Goal: Information Seeking & Learning: Learn about a topic

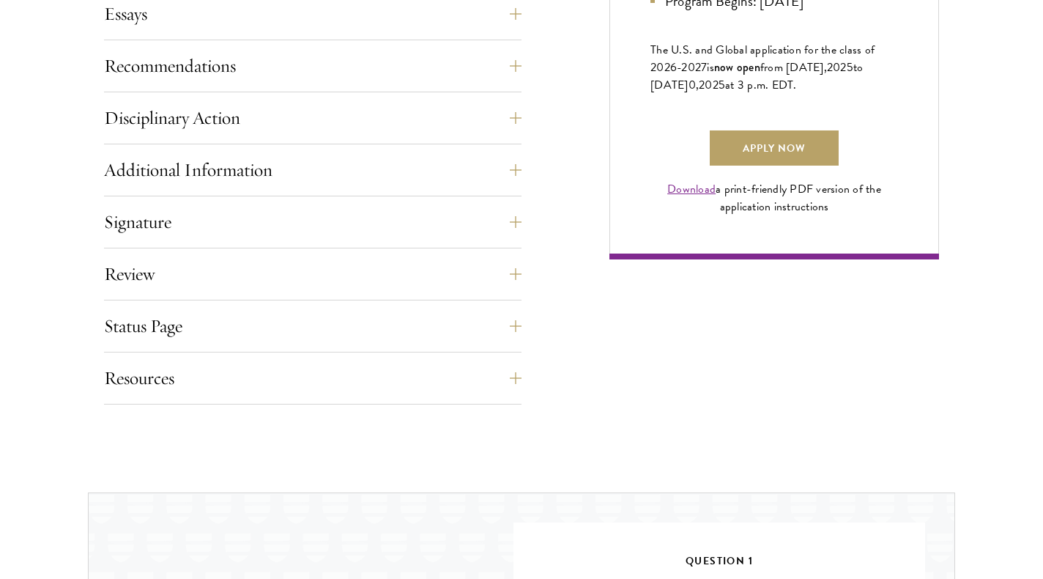
scroll to position [1054, 0]
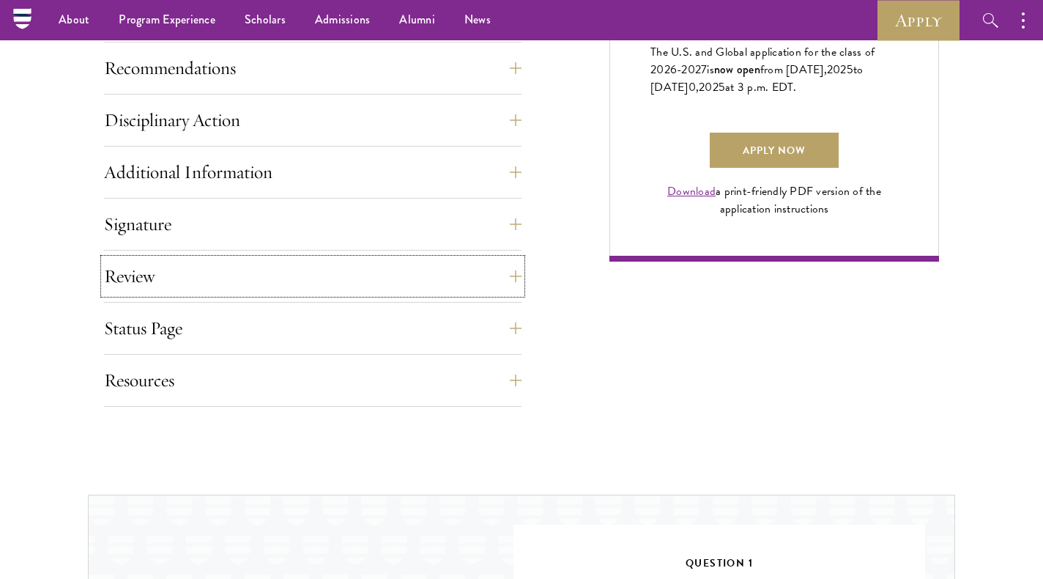
click at [174, 278] on button "Review" at bounding box center [313, 276] width 418 height 35
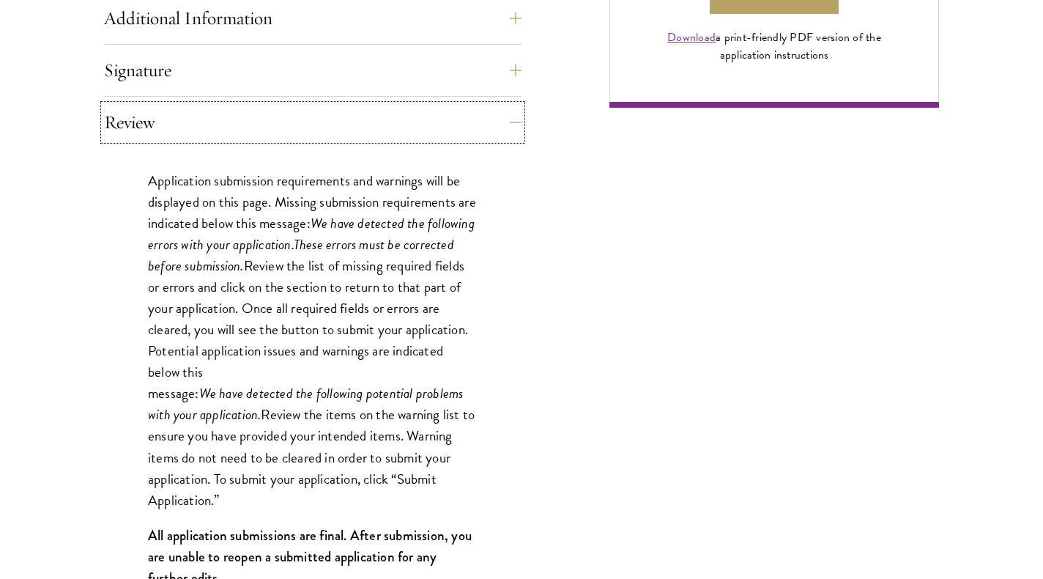
scroll to position [1021, 0]
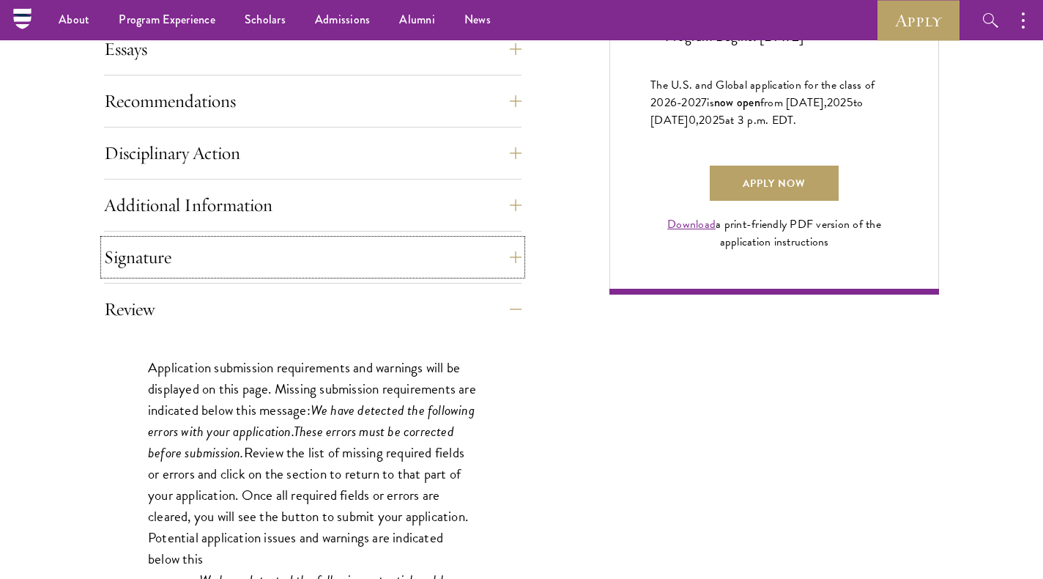
click at [150, 240] on button "Signature" at bounding box center [313, 257] width 418 height 35
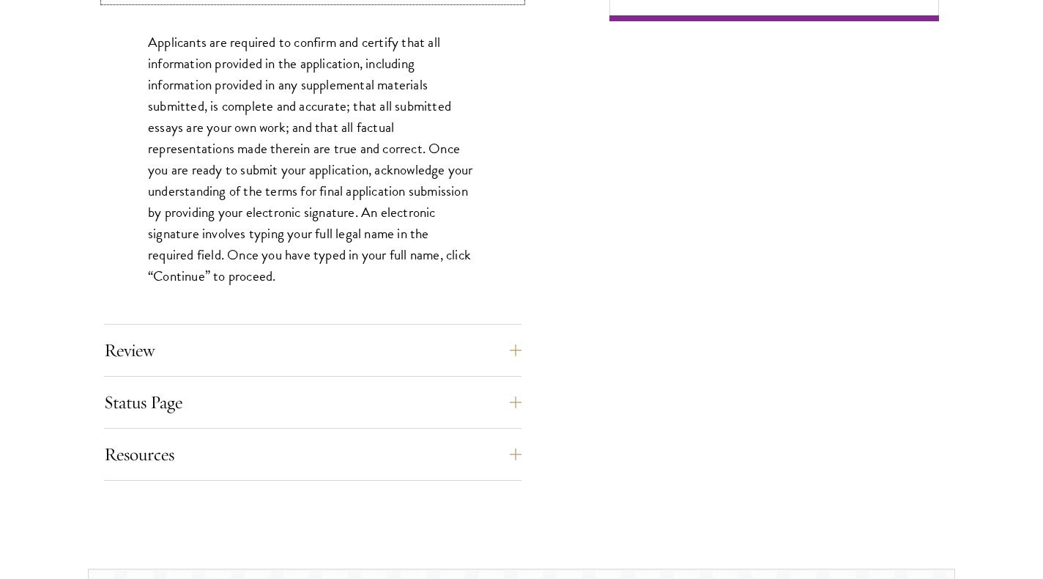
scroll to position [1296, 0]
click at [123, 332] on button "Review" at bounding box center [313, 349] width 418 height 35
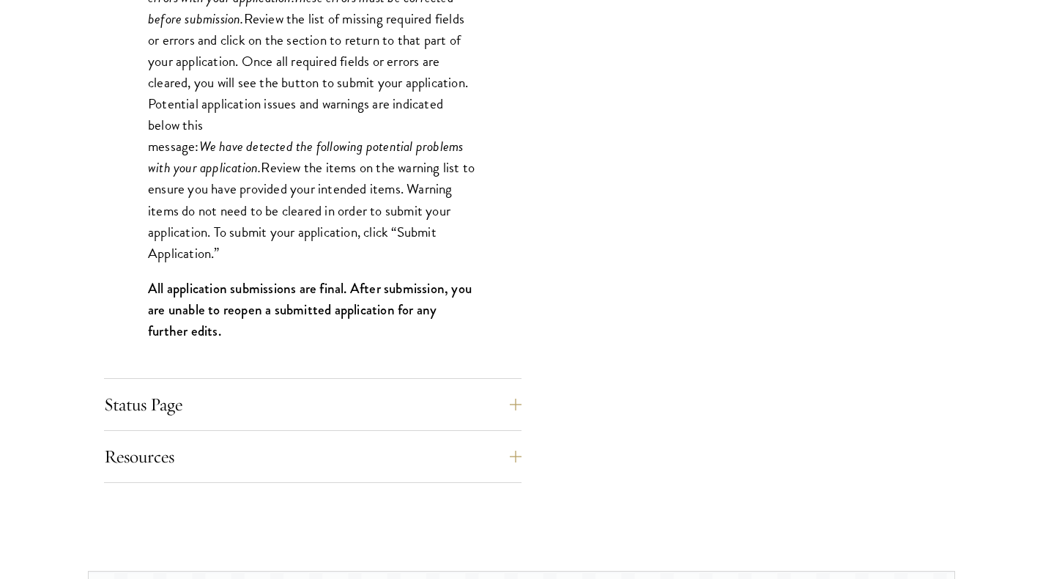
scroll to position [1457, 0]
click at [205, 393] on button "Status Page" at bounding box center [313, 402] width 418 height 35
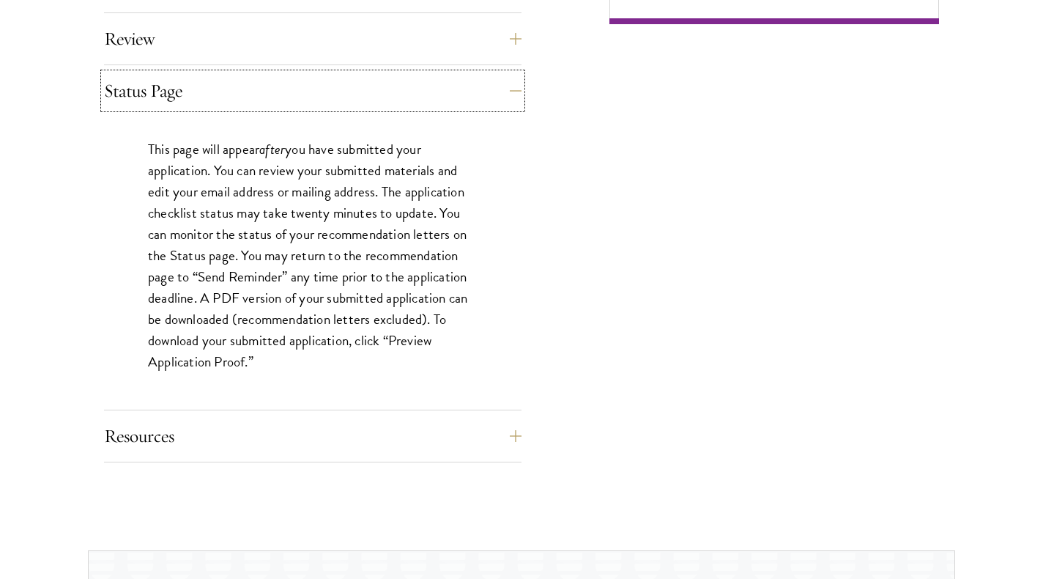
scroll to position [1291, 0]
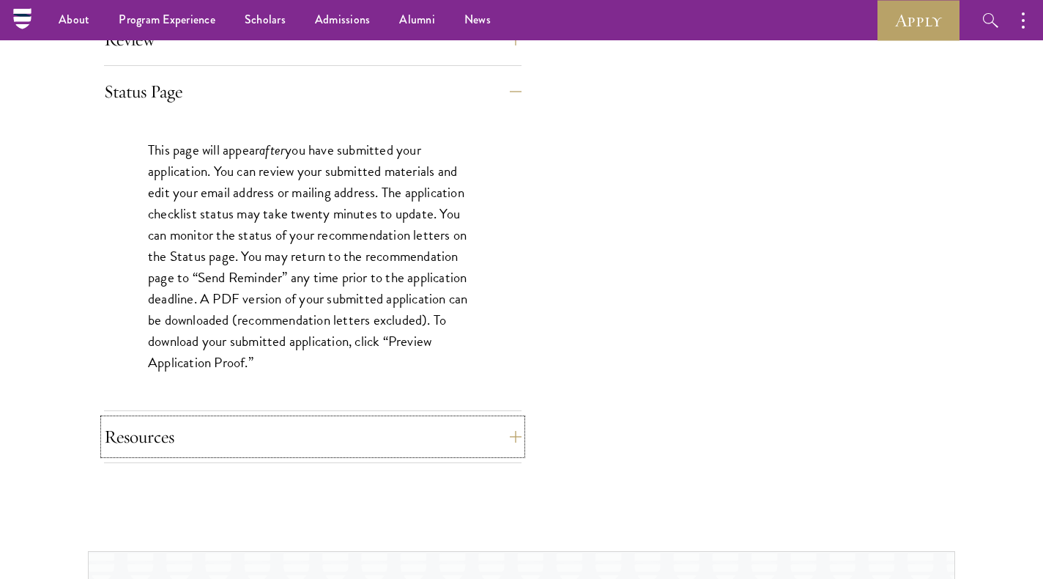
click at [228, 426] on button "Resources" at bounding box center [313, 436] width 418 height 35
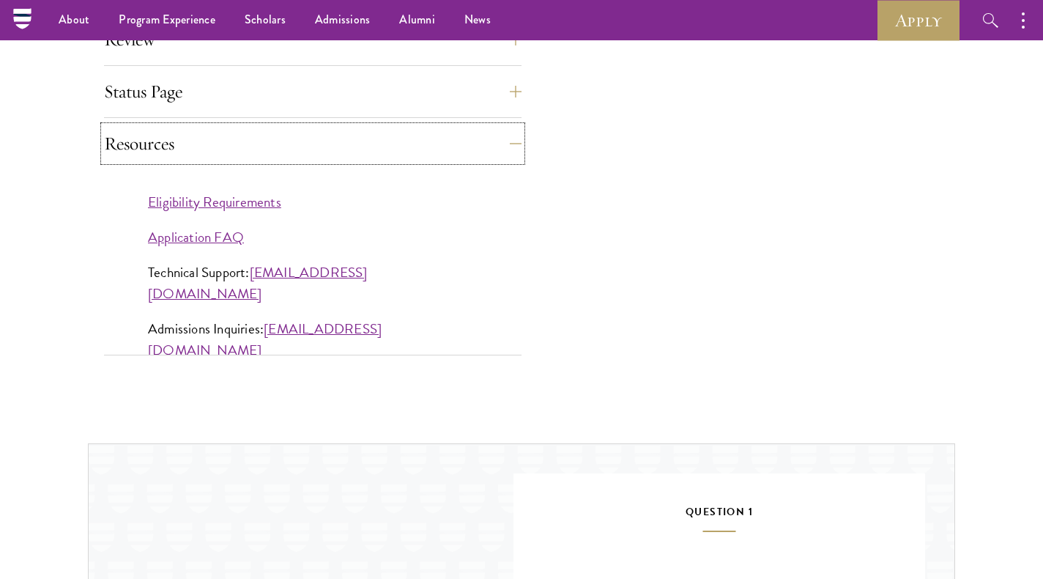
click at [254, 158] on button "Resources" at bounding box center [313, 143] width 418 height 35
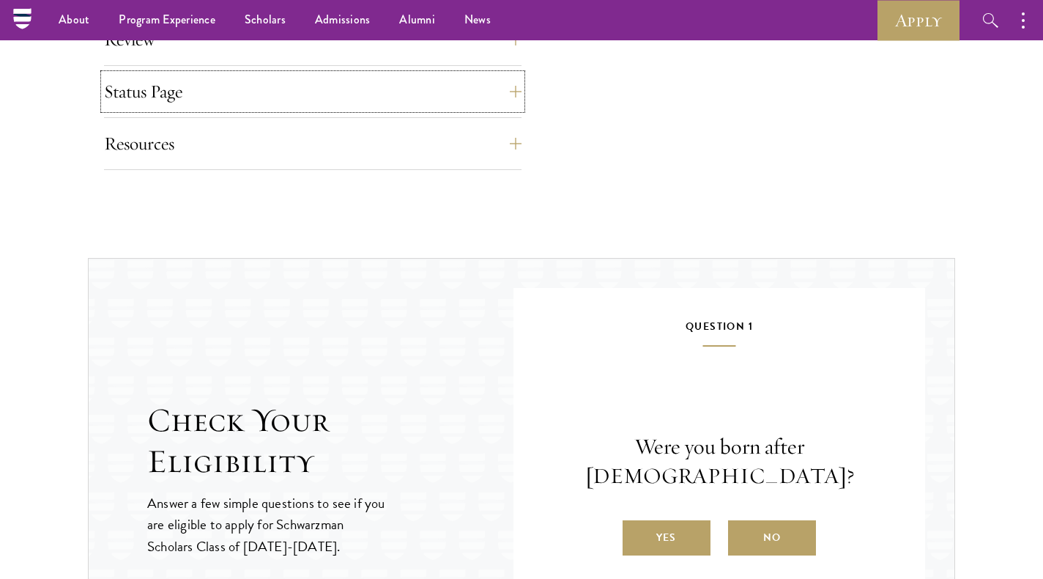
click at [356, 95] on button "Status Page" at bounding box center [313, 91] width 418 height 35
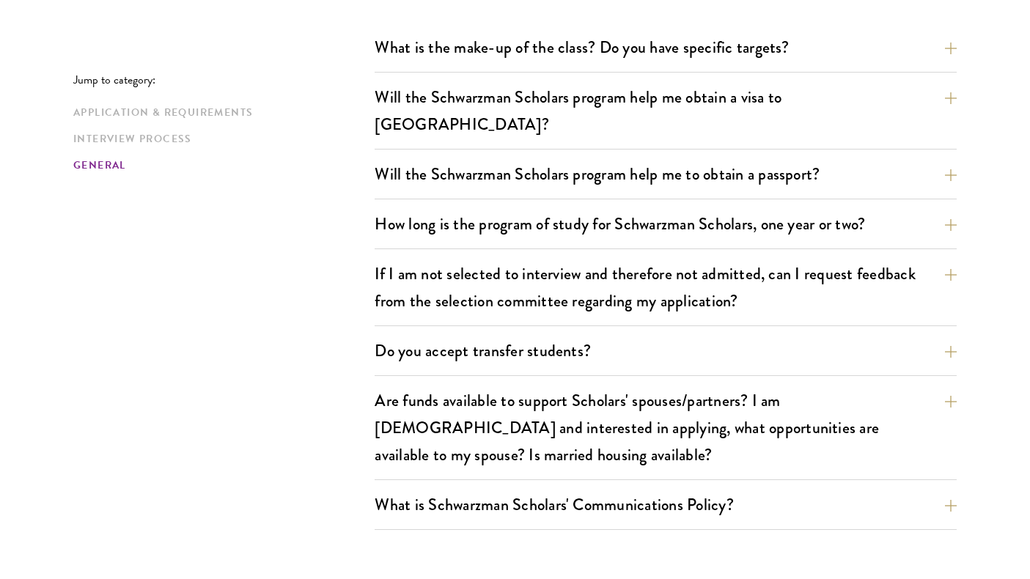
scroll to position [2198, 0]
click at [509, 59] on button "What is the make-up of the class? Do you have specific targets?" at bounding box center [665, 46] width 582 height 33
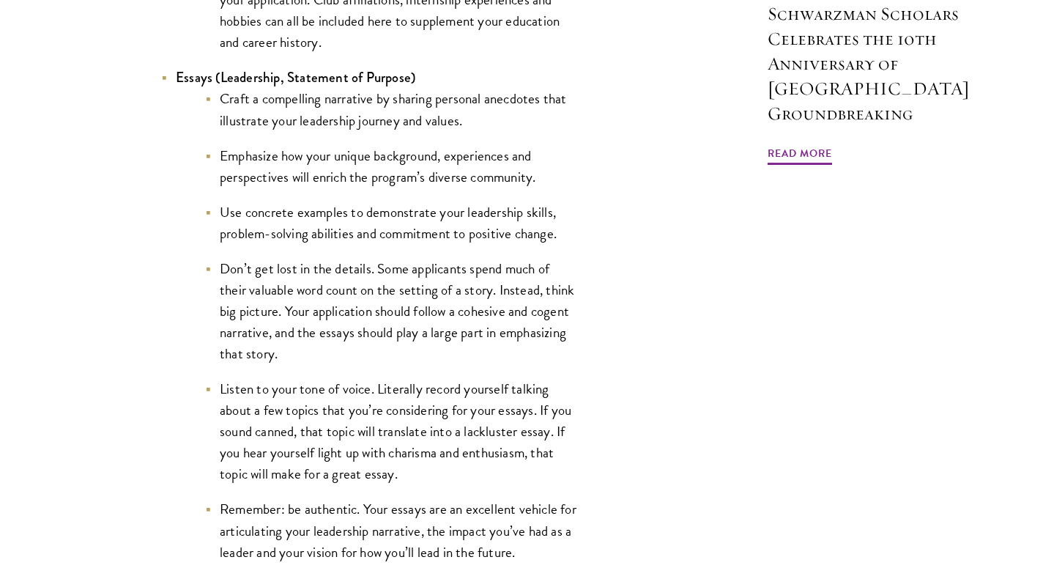
scroll to position [1660, 0]
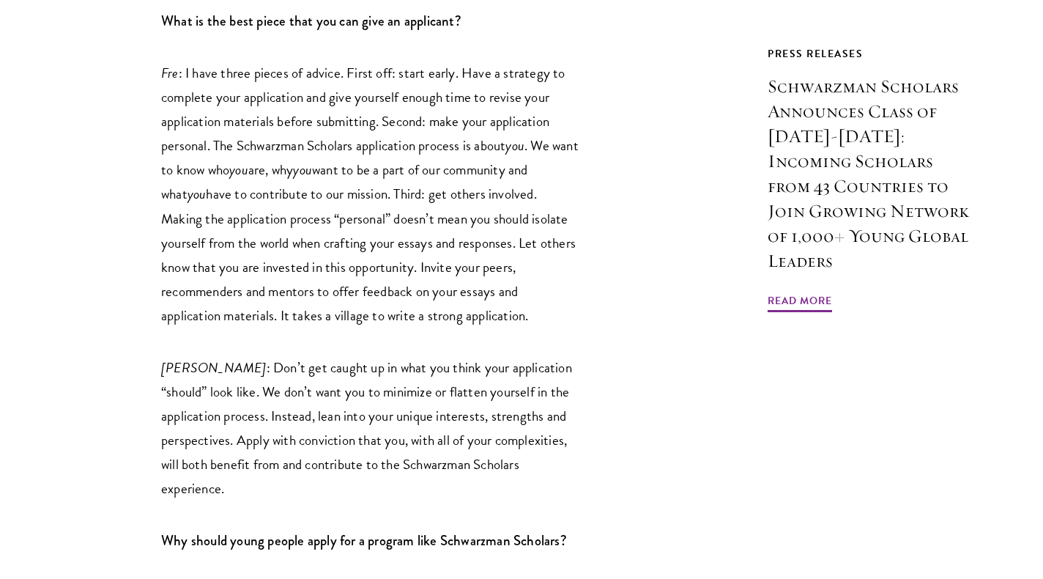
scroll to position [1350, 0]
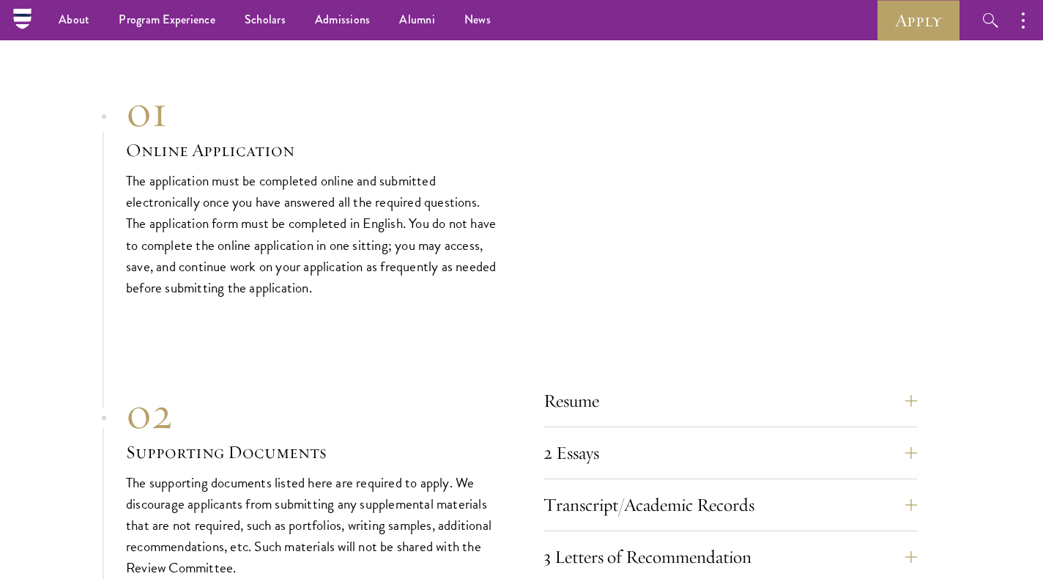
scroll to position [4632, 0]
